Goal: Communication & Community: Connect with others

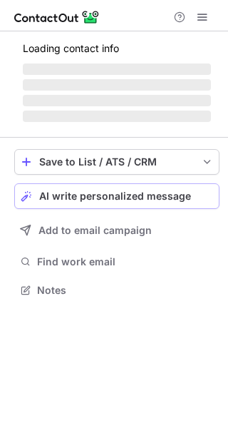
scroll to position [276, 228]
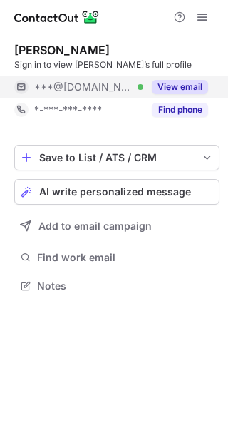
click at [177, 84] on button "View email" at bounding box center [180, 87] width 56 height 14
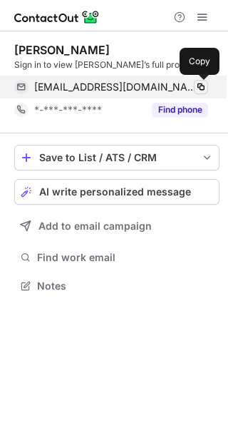
click at [198, 84] on span at bounding box center [200, 86] width 11 height 11
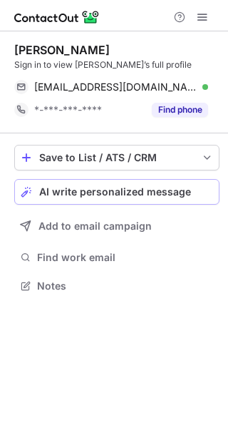
click at [150, 192] on span "AI write personalized message" at bounding box center [115, 191] width 152 height 11
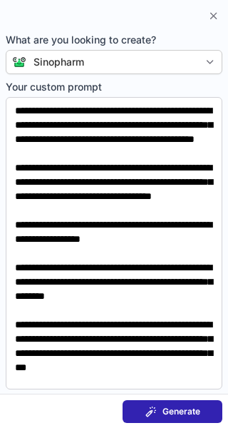
click at [164, 409] on span "Generate" at bounding box center [182, 411] width 38 height 11
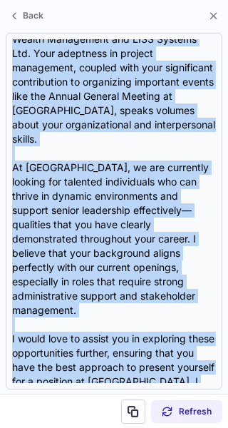
scroll to position [384, 0]
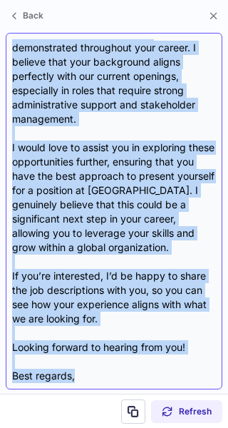
drag, startPoint x: 13, startPoint y: 98, endPoint x: 135, endPoint y: 345, distance: 275.3
click at [135, 345] on div "Subject: Exciting Opportunities at Sinopharm Body: Hi Sheleena, I hope this mes…" at bounding box center [114, 211] width 204 height 344
copy div "Hi Sheleena, I hope this message finds you well. I recently came across your Li…"
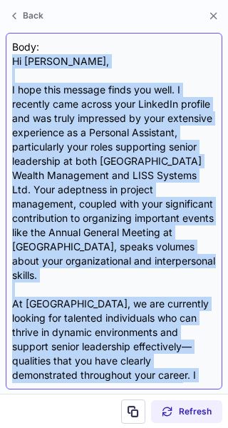
scroll to position [0, 0]
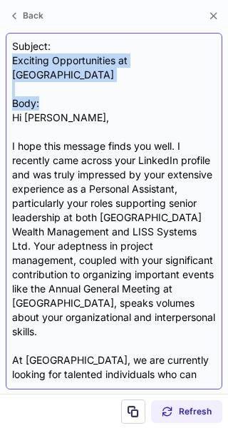
drag, startPoint x: 10, startPoint y: 61, endPoint x: 198, endPoint y: 76, distance: 188.8
click at [198, 76] on div "Subject: Exciting Opportunities at Sinopharm Body: Hi Sheleena, I hope this mes…" at bounding box center [114, 211] width 217 height 357
copy div "Exciting Opportunities at Sinopharm"
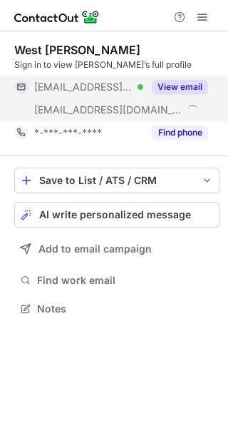
scroll to position [299, 228]
click at [179, 87] on button "View email" at bounding box center [180, 87] width 56 height 14
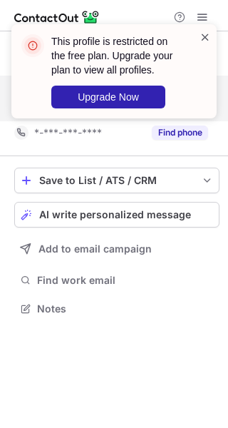
click at [205, 34] on span at bounding box center [205, 37] width 11 height 14
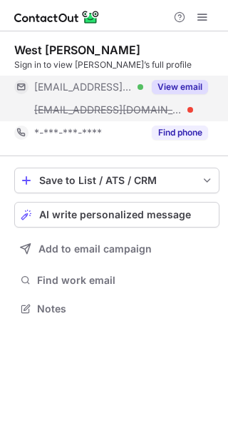
click at [186, 87] on button "View email" at bounding box center [180, 87] width 56 height 14
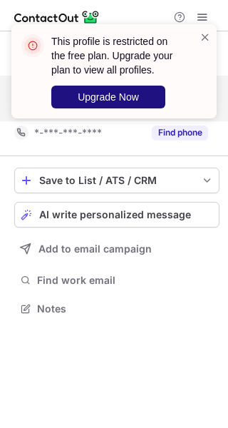
scroll to position [276, 228]
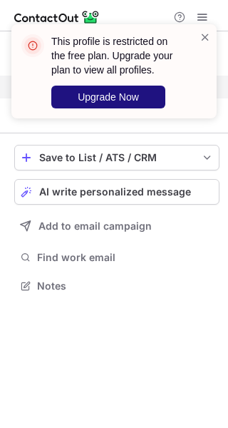
click at [133, 92] on span "Upgrade Now" at bounding box center [108, 96] width 61 height 11
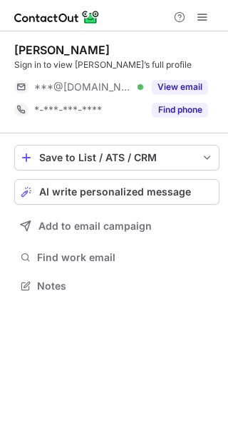
scroll to position [276, 228]
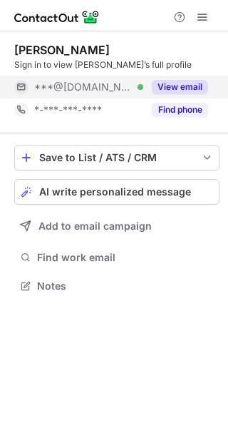
click at [188, 83] on button "View email" at bounding box center [180, 87] width 56 height 14
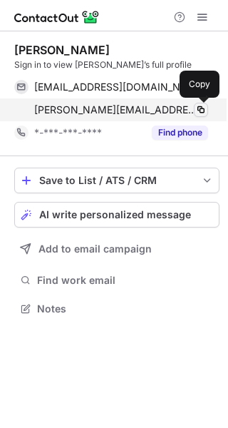
click at [200, 109] on span at bounding box center [200, 109] width 11 height 11
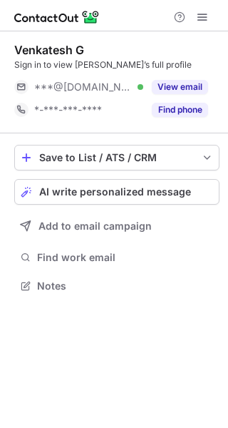
scroll to position [276, 228]
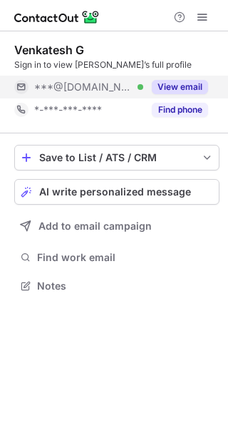
click at [168, 84] on button "View email" at bounding box center [180, 87] width 56 height 14
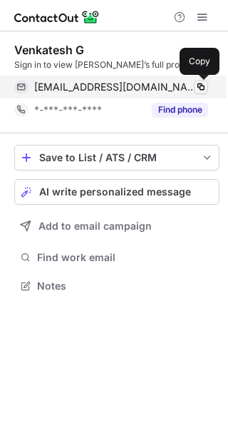
click at [200, 83] on span at bounding box center [200, 86] width 11 height 11
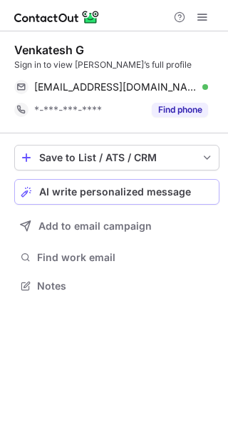
click at [105, 188] on span "AI write personalized message" at bounding box center [115, 191] width 152 height 11
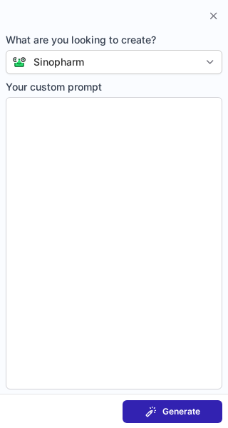
type textarea "**********"
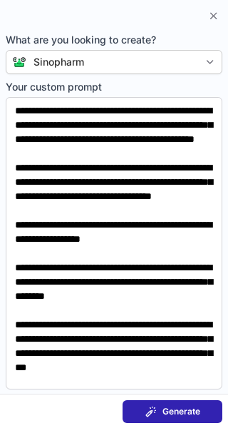
click at [181, 410] on span "Generate" at bounding box center [182, 411] width 38 height 11
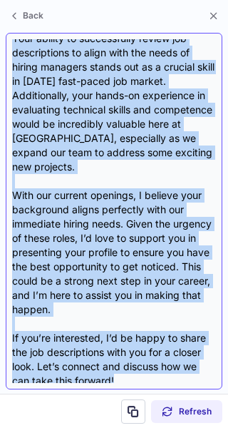
scroll to position [327, 0]
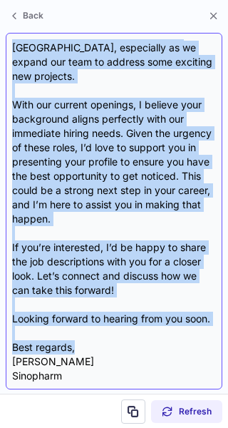
drag, startPoint x: 12, startPoint y: 103, endPoint x: 145, endPoint y: 347, distance: 278.0
click at [145, 347] on div "Subject: Exciting Opportunities at Sinopharm Body: Hi Venkatesh, I hope this me…" at bounding box center [114, 211] width 204 height 344
copy div "Hi Venkatesh, I hope this message finds you well! I came across your profile wh…"
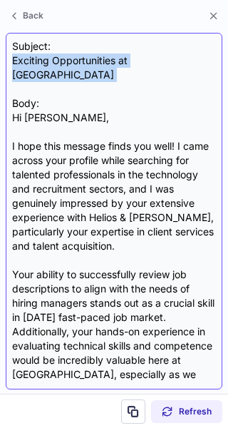
drag, startPoint x: 57, startPoint y: 65, endPoint x: 184, endPoint y: 68, distance: 127.0
click at [184, 68] on div "Subject: Exciting Opportunities at Sinopharm Body: Hi Venkatesh, I hope this me…" at bounding box center [114, 211] width 204 height 344
copy div "Exciting Opportunities at Sinopharm"
